Goal: Find specific page/section: Find specific page/section

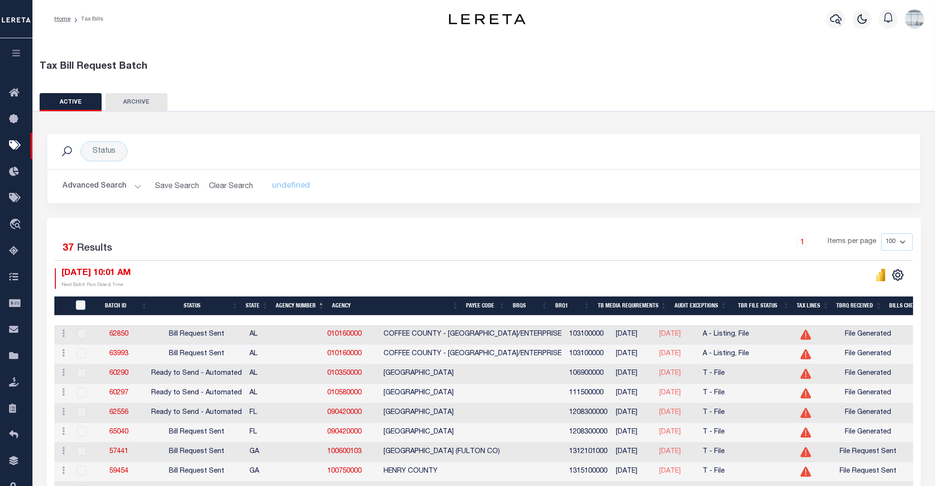
select select
click at [136, 185] on button "Advanced Search" at bounding box center [101, 186] width 79 height 19
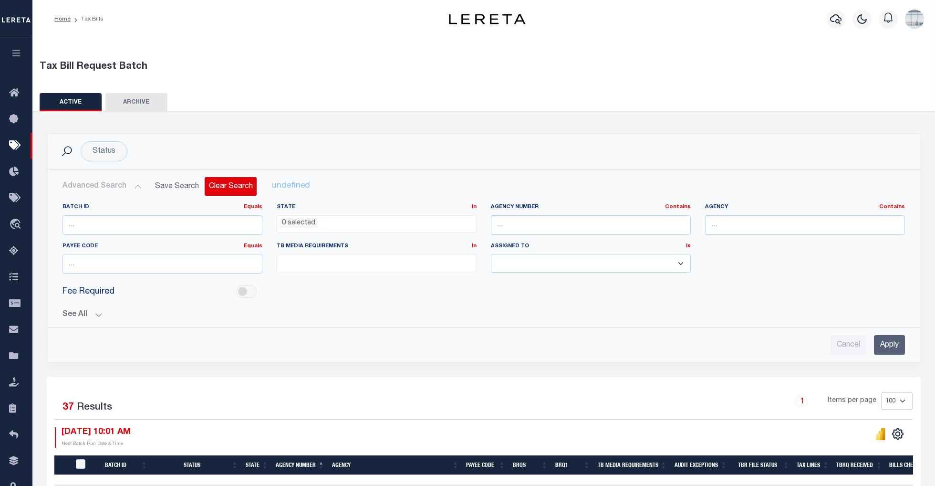
click at [229, 184] on button "Clear Search" at bounding box center [231, 186] width 52 height 19
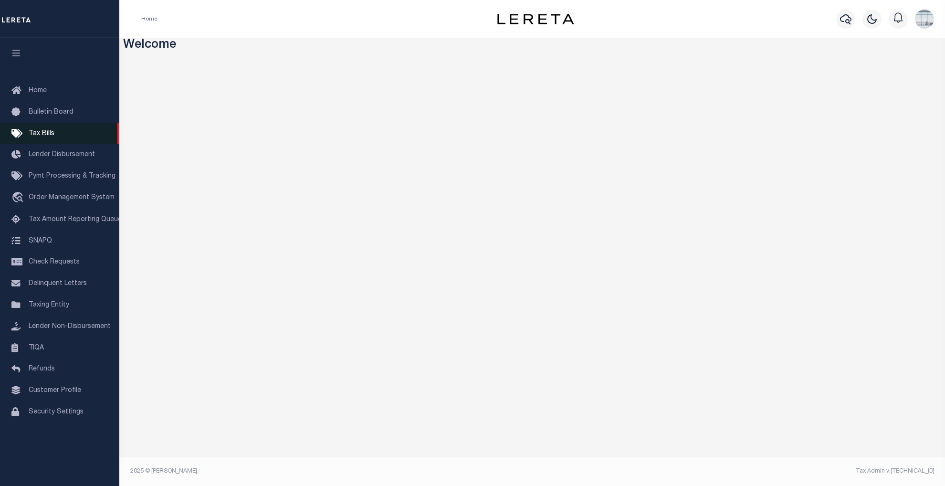
click at [54, 127] on link "Tax Bills" at bounding box center [59, 133] width 119 height 21
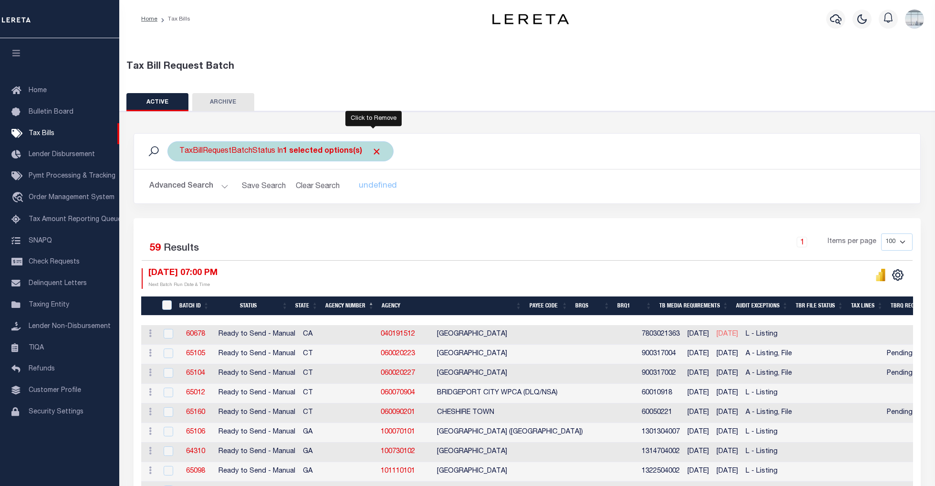
click at [374, 151] on span "Click to Remove" at bounding box center [377, 151] width 10 height 10
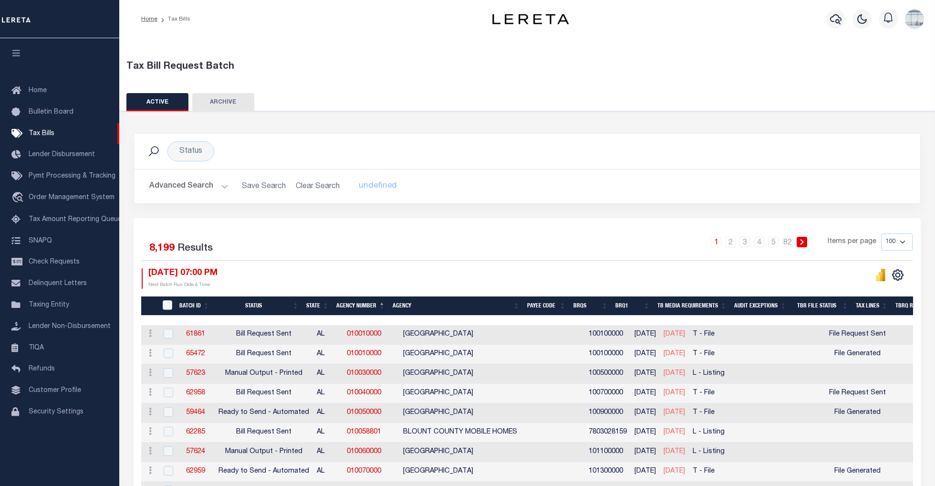
click at [218, 184] on button "Advanced Search" at bounding box center [188, 186] width 79 height 19
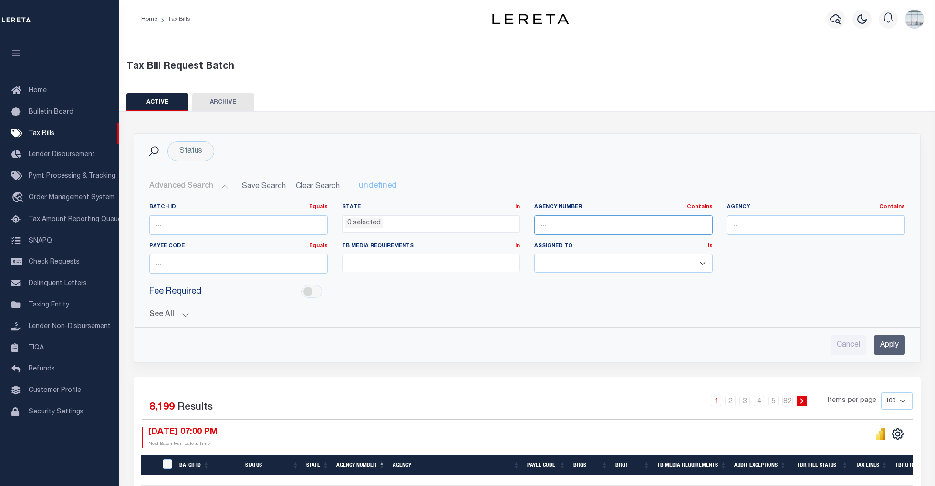
click at [561, 226] on input "text" at bounding box center [623, 225] width 178 height 20
type input "130760000"
click at [883, 348] on input "Apply" at bounding box center [889, 345] width 31 height 20
